Goal: Navigation & Orientation: Find specific page/section

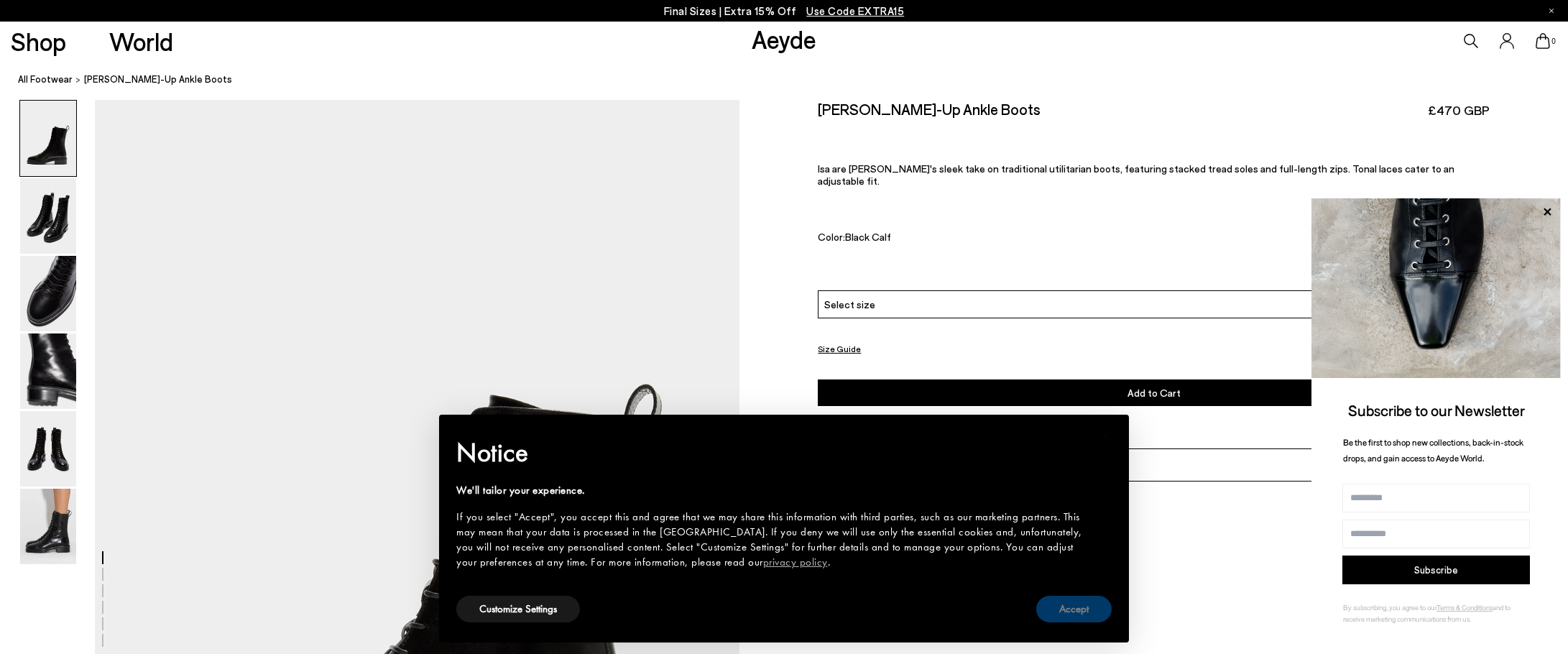
click at [1078, 608] on button "Accept" at bounding box center [1074, 609] width 75 height 27
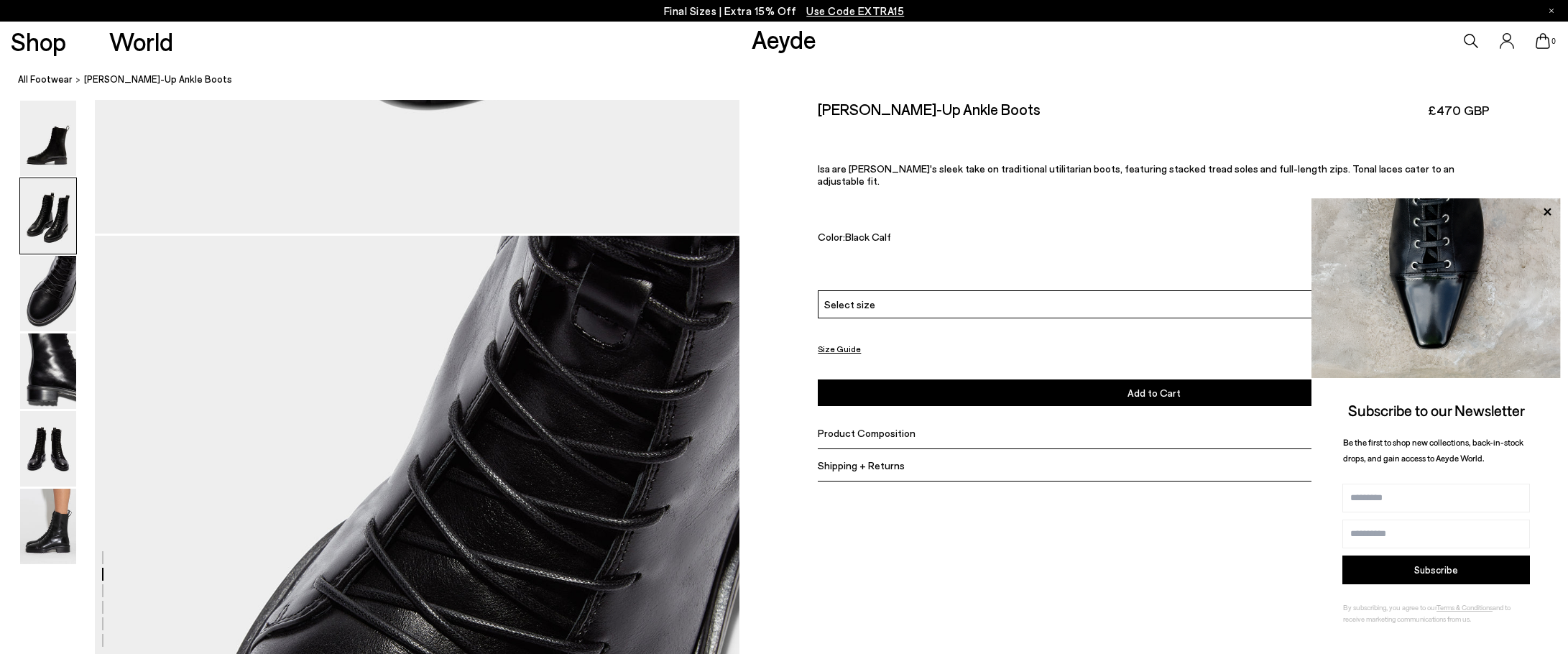
scroll to position [1591, 0]
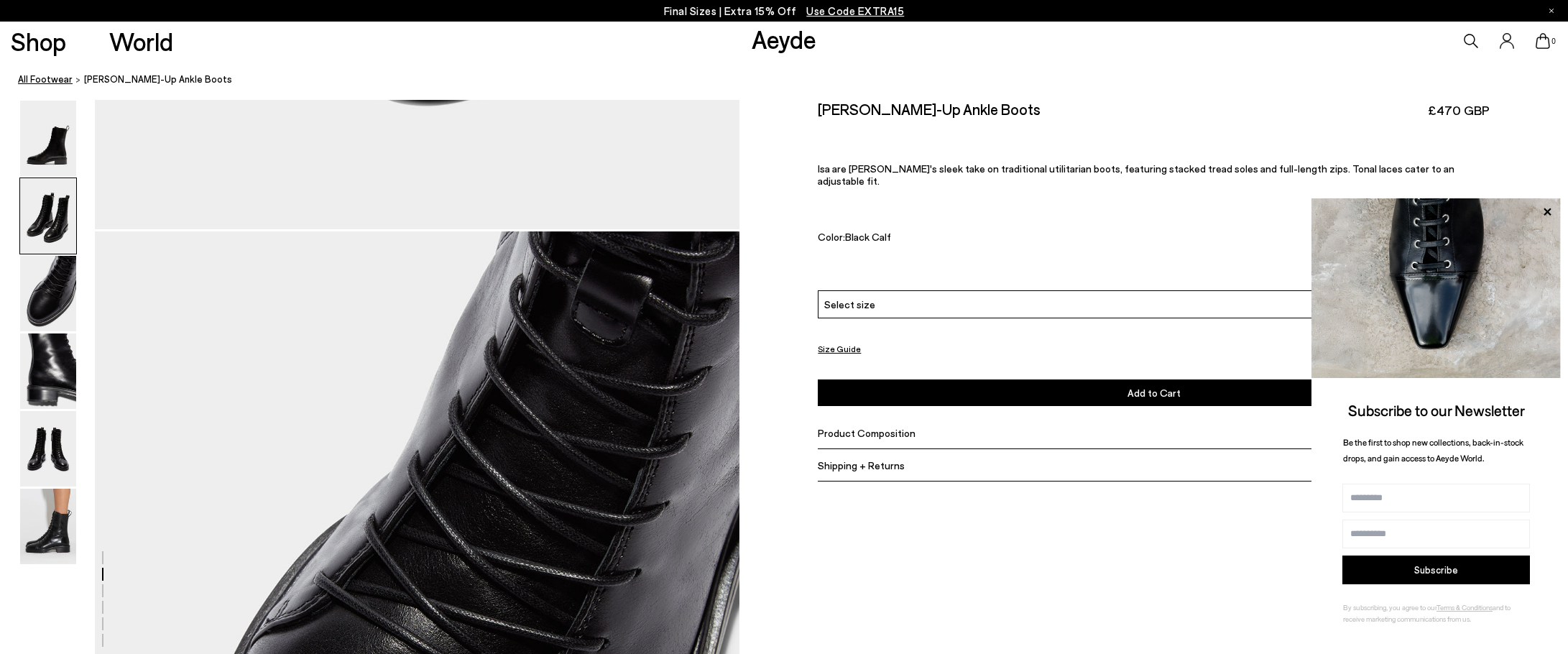
click at [20, 82] on link "All Footwear" at bounding box center [45, 79] width 55 height 15
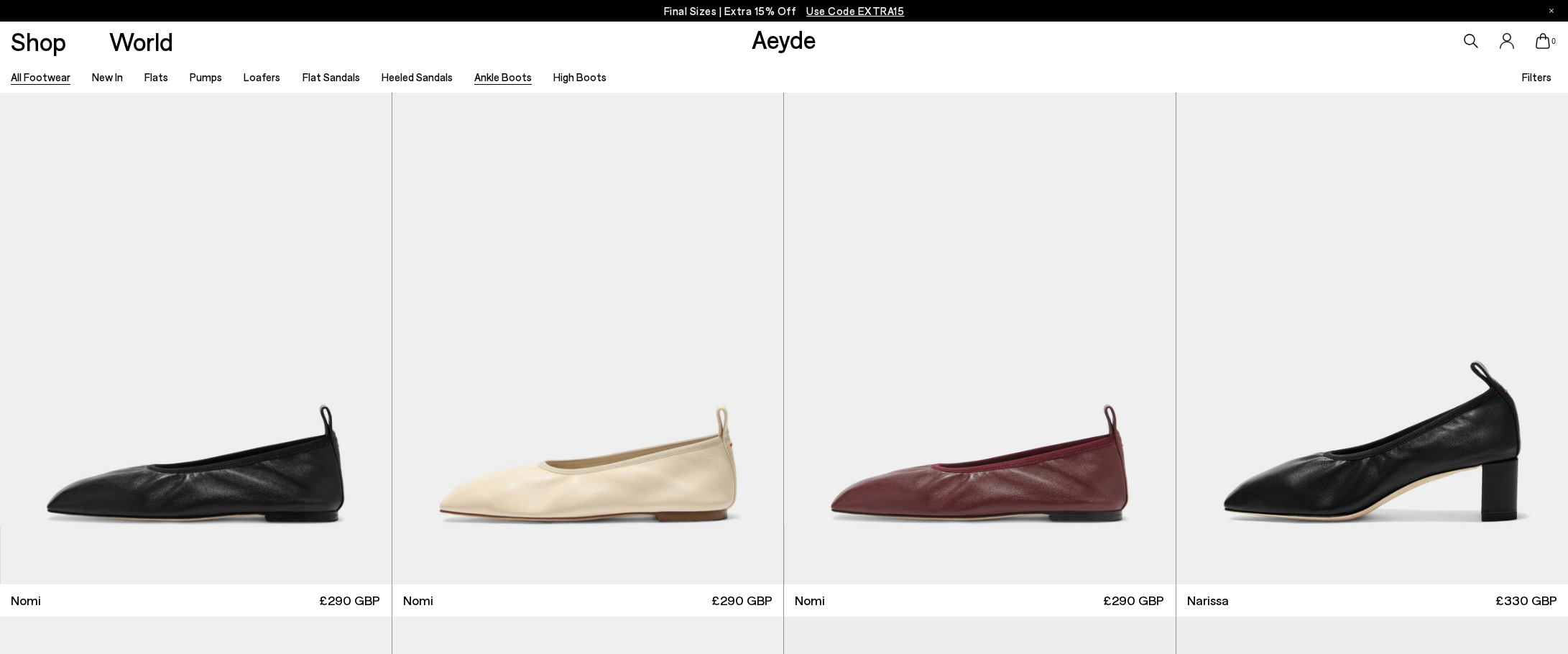
click at [491, 74] on link "Ankle Boots" at bounding box center [503, 77] width 57 height 13
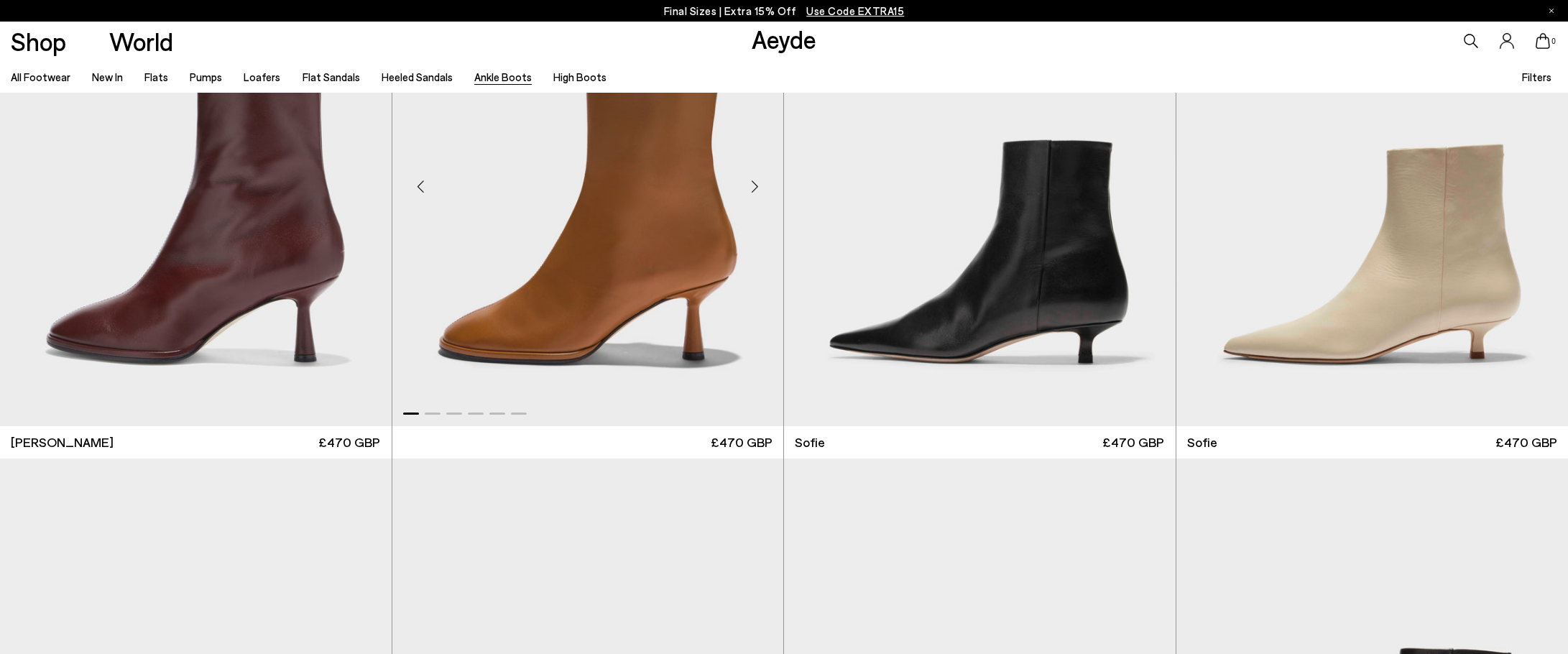
scroll to position [1508, 0]
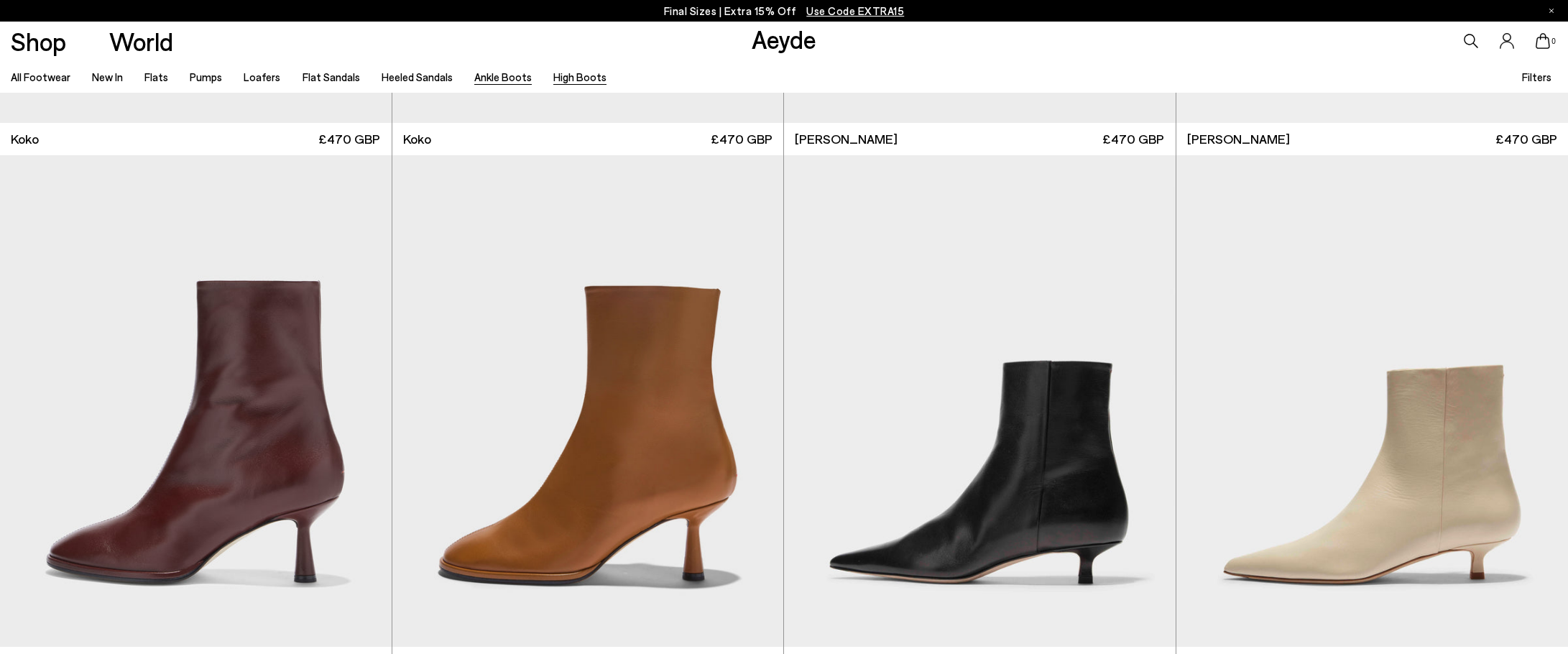
click at [583, 79] on link "High Boots" at bounding box center [579, 77] width 53 height 13
